Goal: Information Seeking & Learning: Learn about a topic

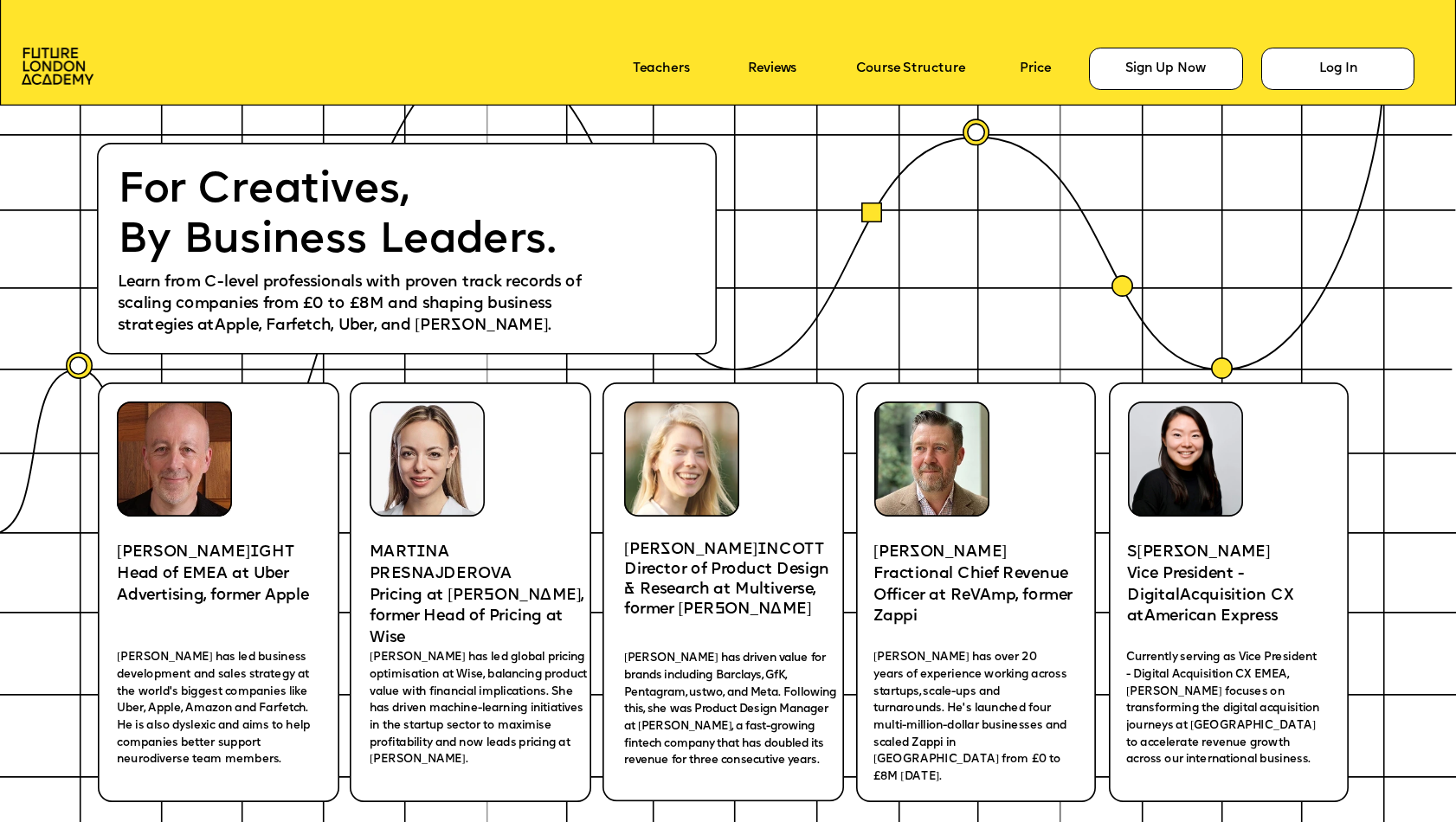
scroll to position [2839, 0]
